Goal: Transaction & Acquisition: Purchase product/service

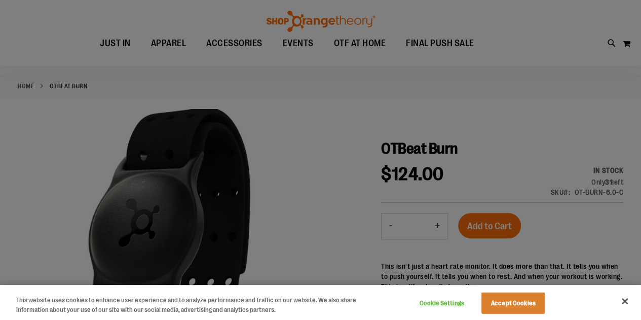
scroll to position [151, 0]
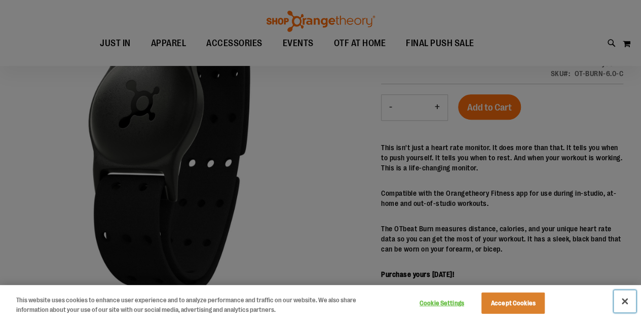
click at [625, 296] on button "Close" at bounding box center [625, 301] width 22 height 22
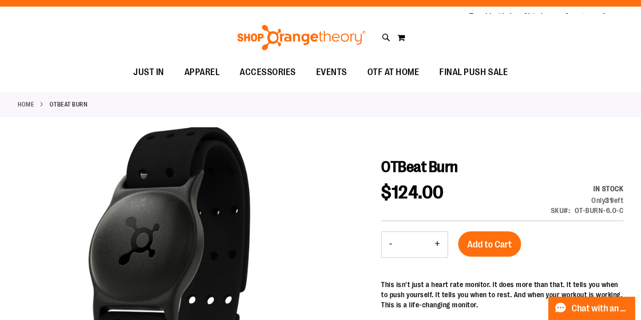
scroll to position [0, 0]
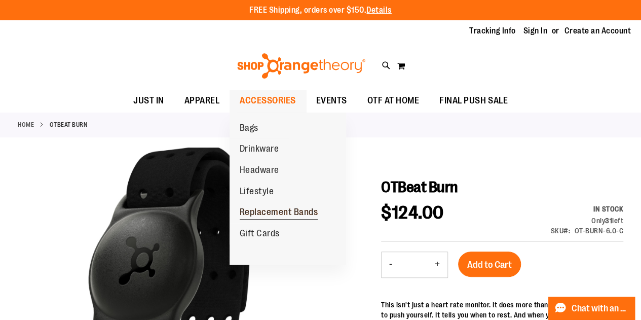
click at [284, 219] on span "Replacement Bands" at bounding box center [279, 213] width 79 height 13
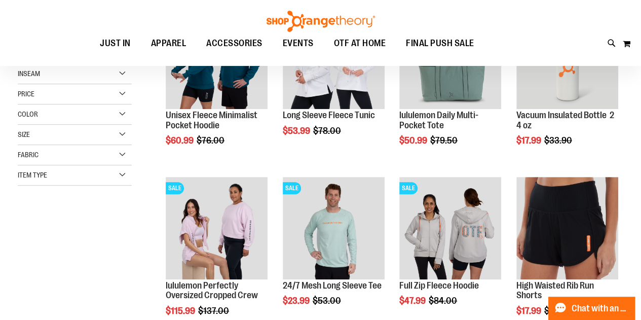
scroll to position [203, 0]
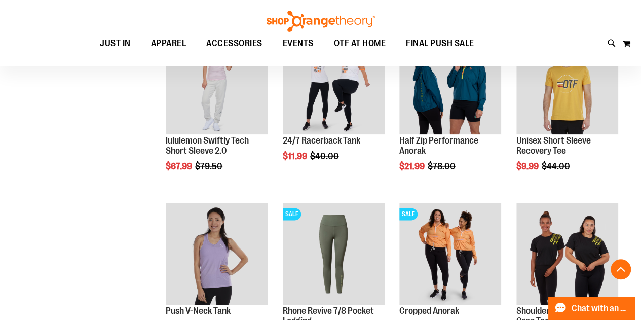
scroll to position [608, 0]
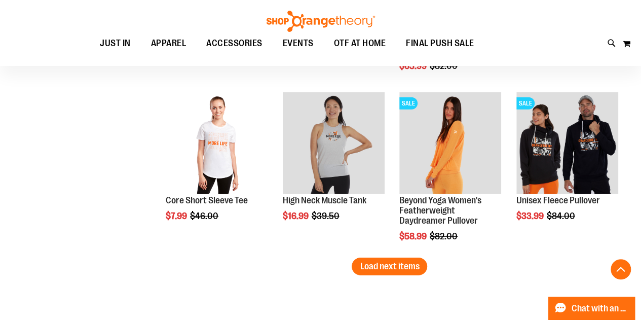
scroll to position [1571, 0]
